Goal: Find specific page/section

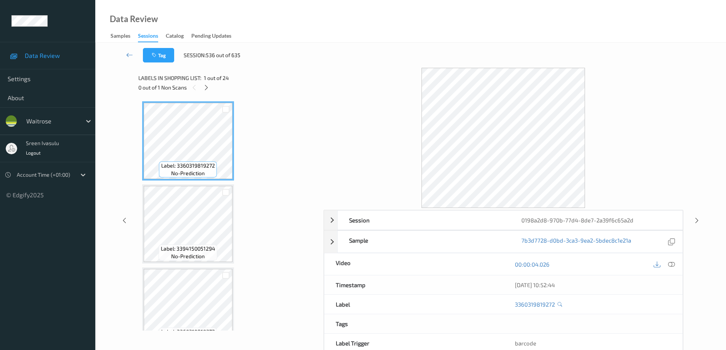
click at [304, 30] on div "Data Review Samples Sessions Catalog Pending Updates" at bounding box center [410, 21] width 630 height 43
click at [280, 97] on div "Labels in shopping list: 1 out of 24 0 out of 1 Non Scans" at bounding box center [228, 83] width 180 height 30
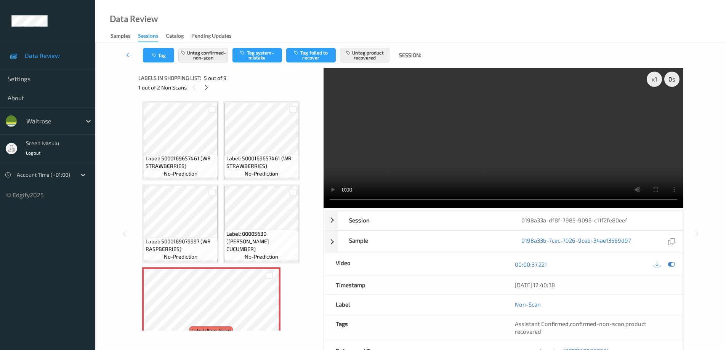
scroll to position [87, 0]
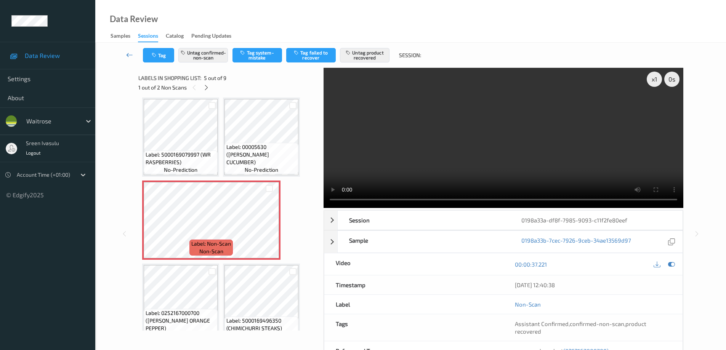
click at [131, 54] on icon at bounding box center [129, 55] width 7 height 8
